Goal: Check status

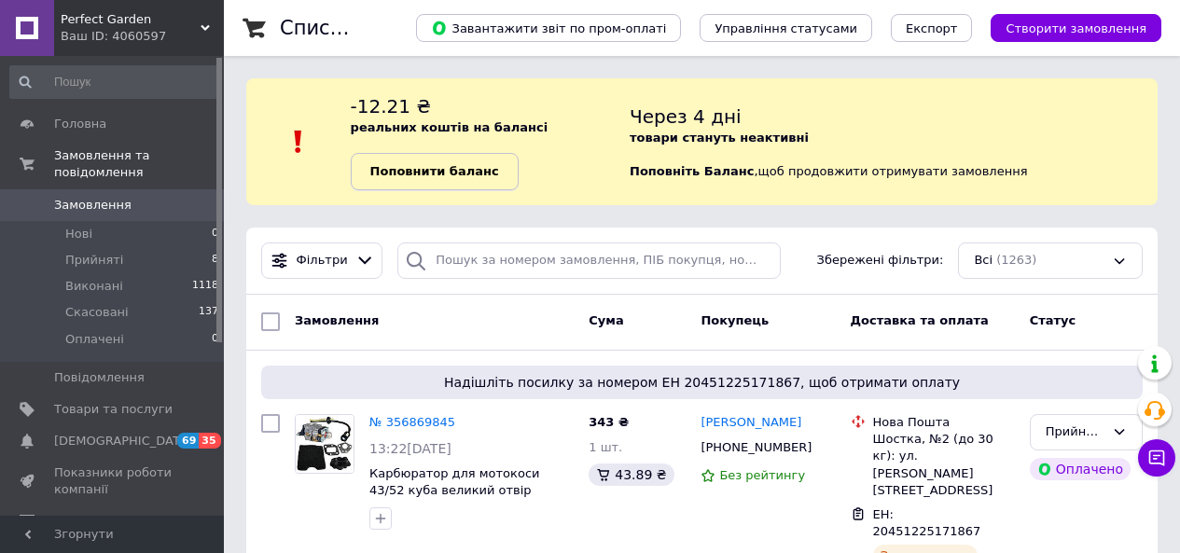
scroll to position [93, 0]
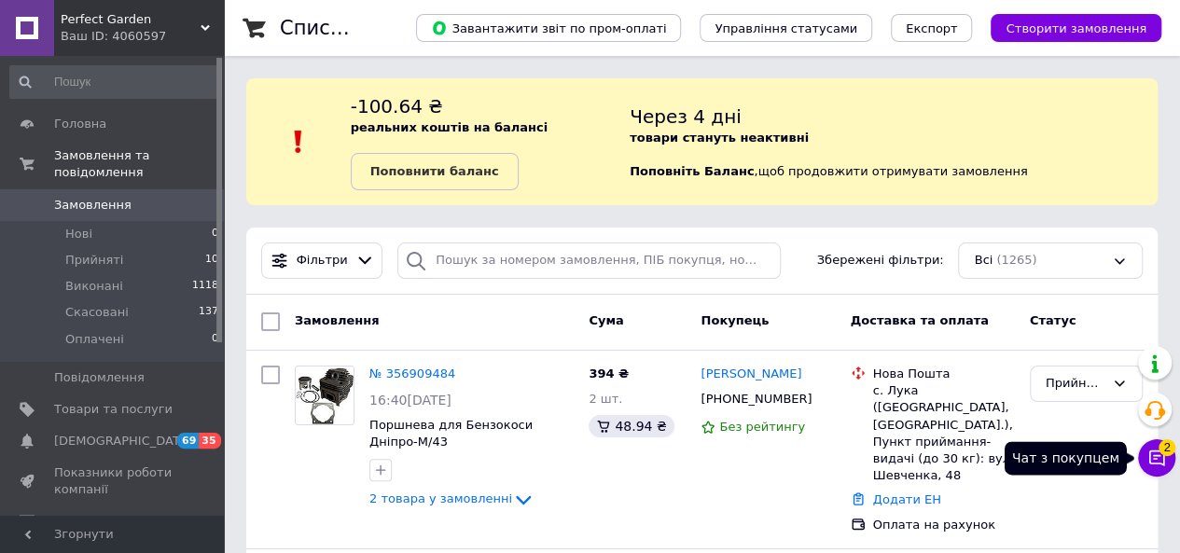
click at [1163, 463] on icon at bounding box center [1157, 458] width 19 height 19
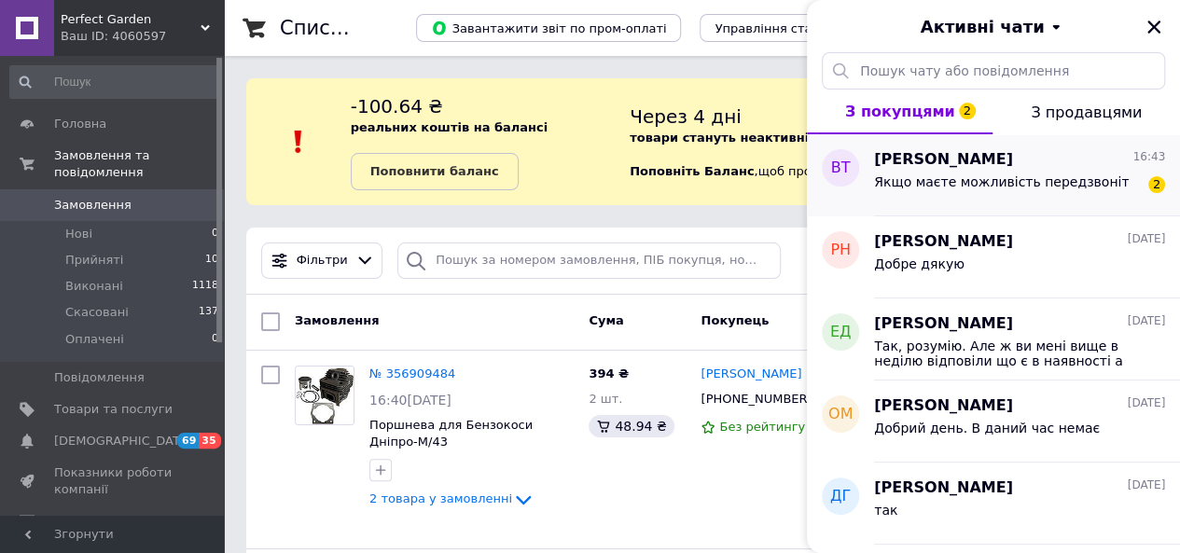
click at [1032, 158] on div "[PERSON_NAME] 16:43" at bounding box center [1019, 159] width 291 height 21
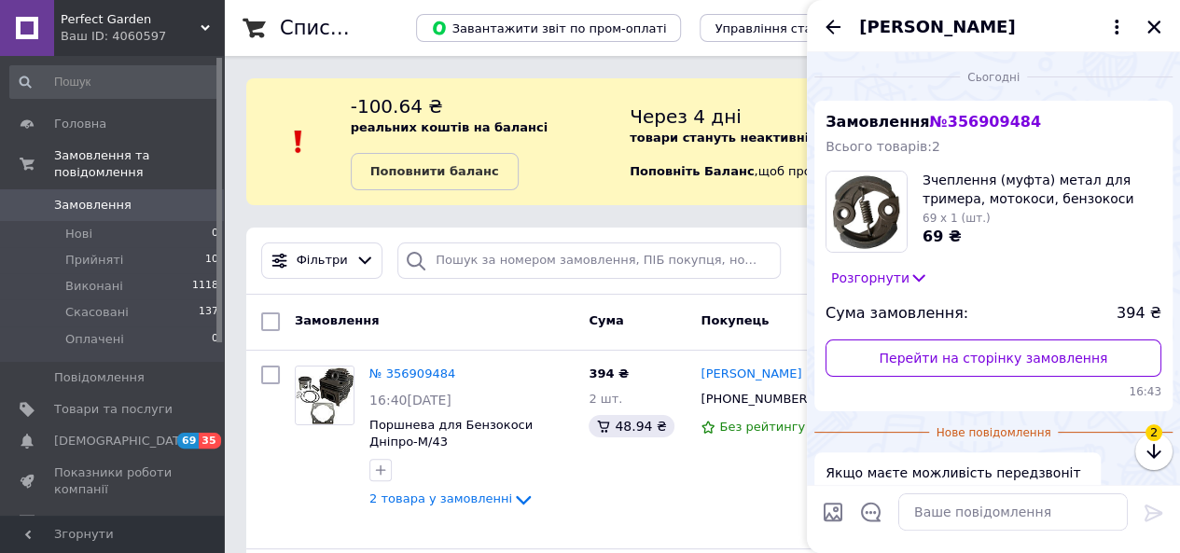
scroll to position [86, 0]
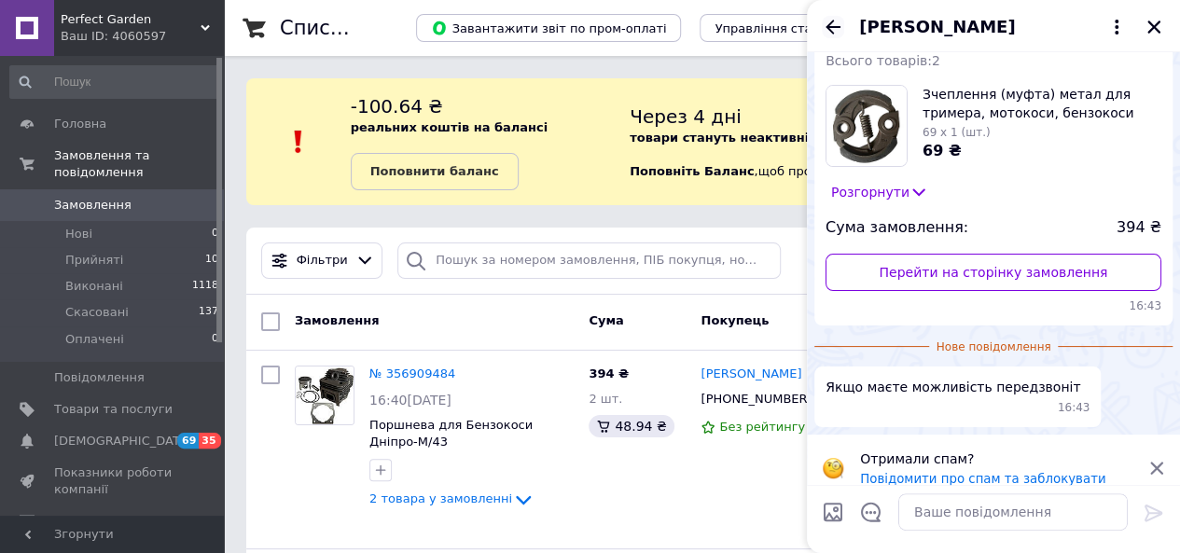
click at [831, 29] on icon "Назад" at bounding box center [833, 27] width 22 height 22
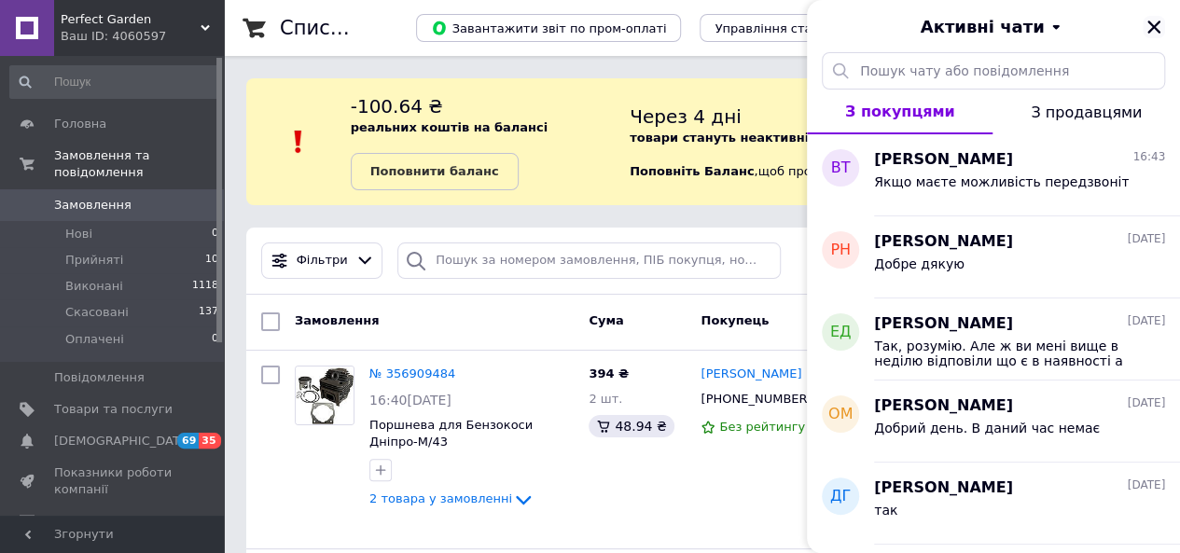
click at [1152, 27] on icon "Закрити" at bounding box center [1154, 27] width 13 height 13
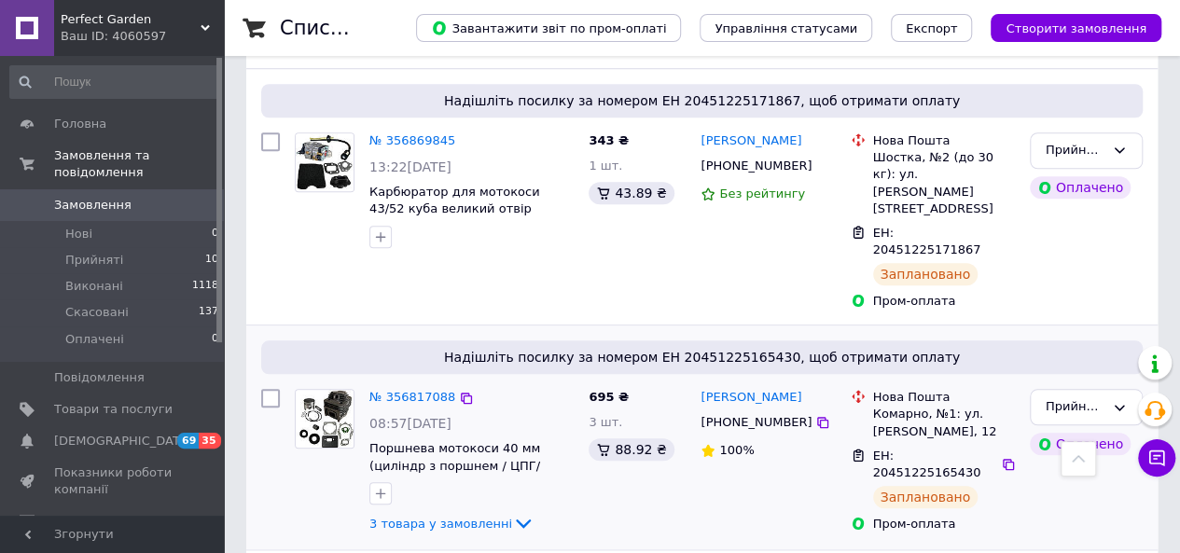
scroll to position [747, 0]
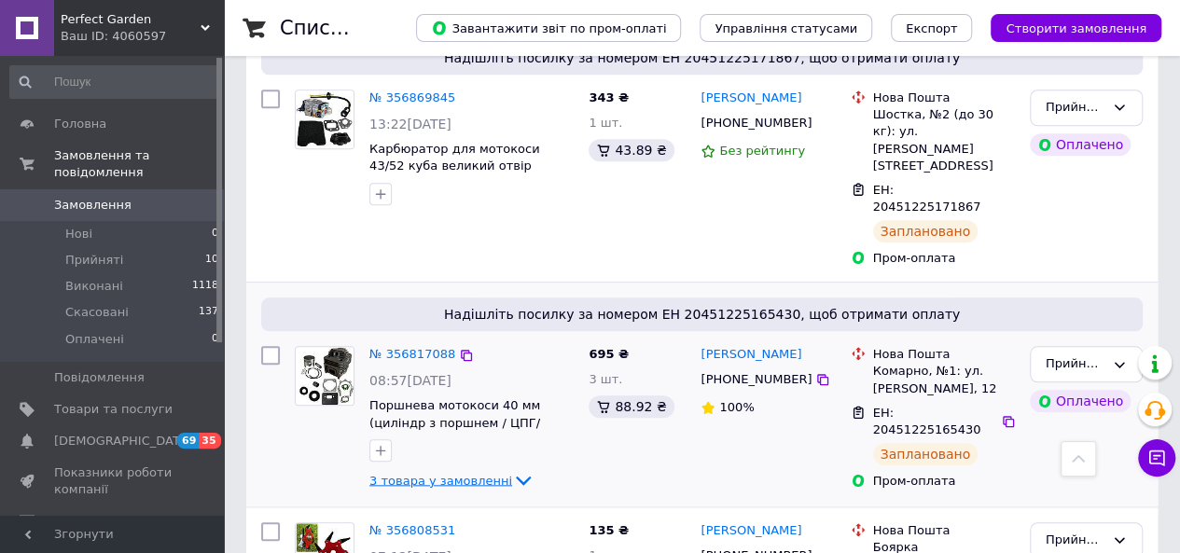
click at [444, 473] on span "3 товара у замовленні" at bounding box center [441, 480] width 143 height 14
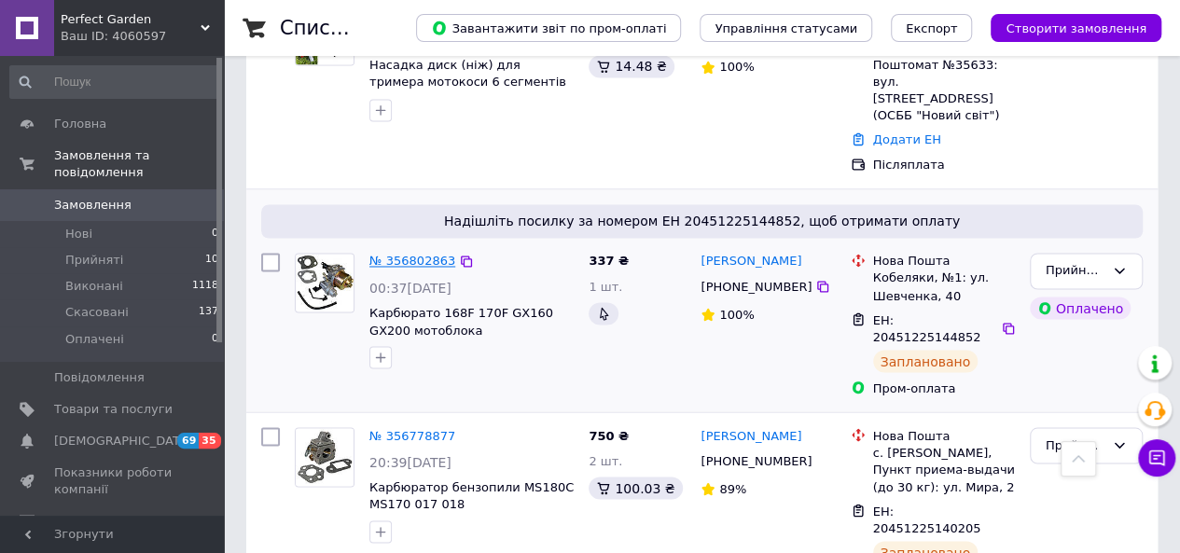
scroll to position [1493, 0]
